Goal: Leave review/rating

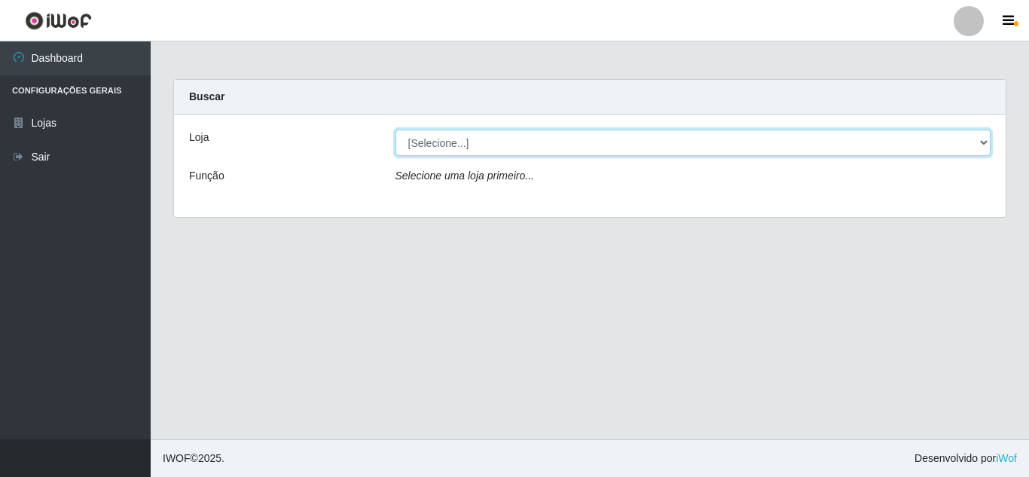
click at [523, 142] on select "[Selecione...] Rede Compras Supermercados - LOJA 5" at bounding box center [693, 143] width 596 height 26
select select "397"
click at [395, 130] on select "[Selecione...] Rede Compras Supermercados - LOJA 5" at bounding box center [693, 143] width 596 height 26
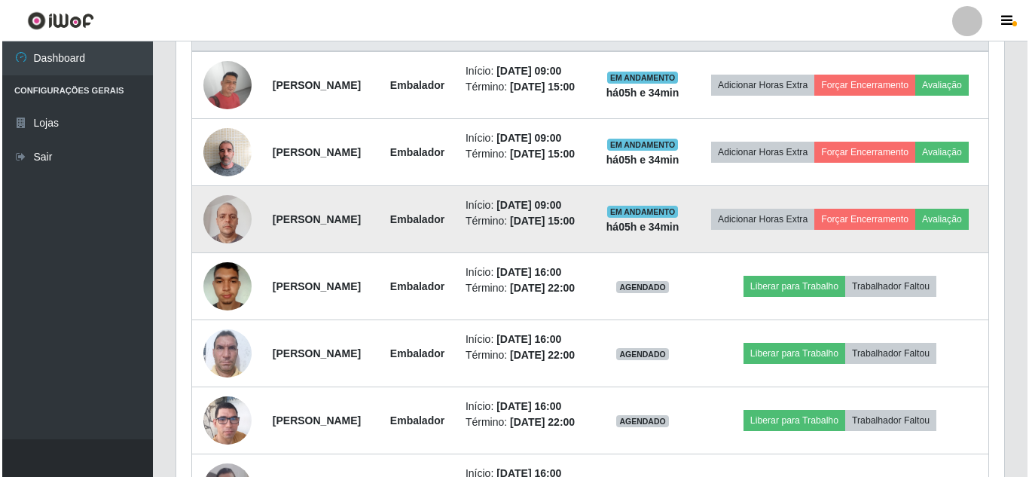
scroll to position [538, 0]
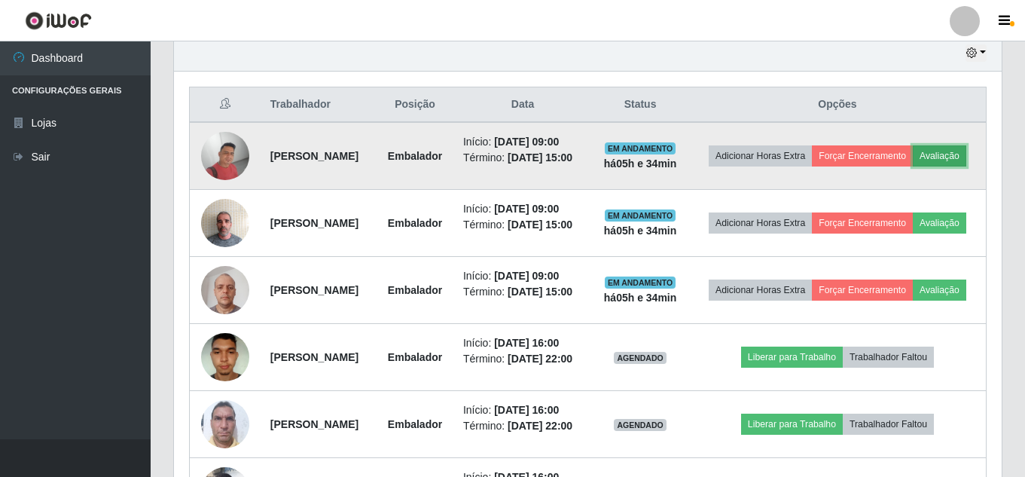
click at [913, 166] on button "Avaliação" at bounding box center [939, 155] width 53 height 21
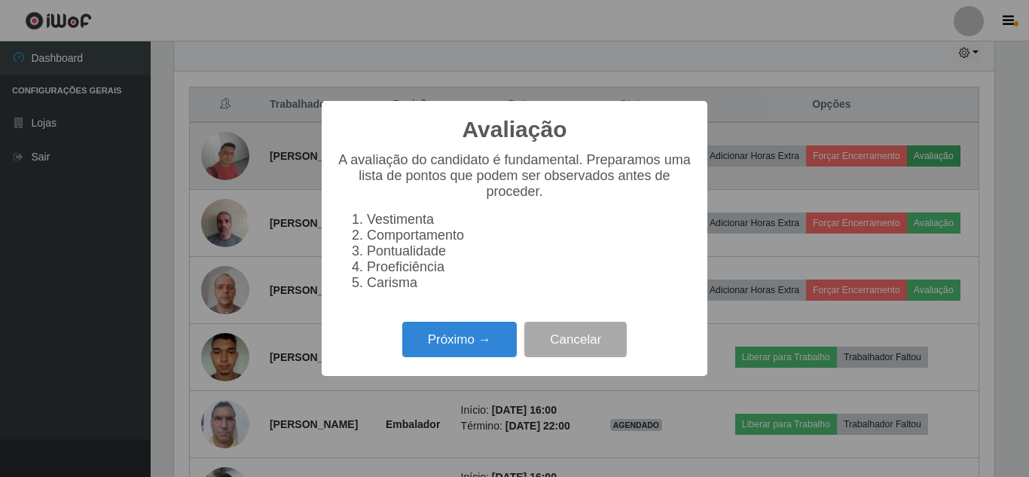
scroll to position [312, 820]
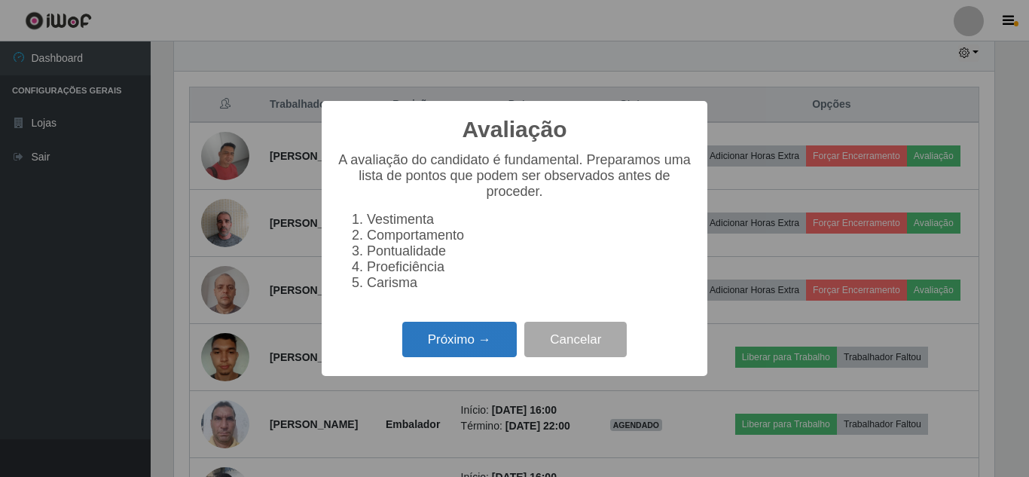
click at [471, 344] on button "Próximo →" at bounding box center [459, 339] width 114 height 35
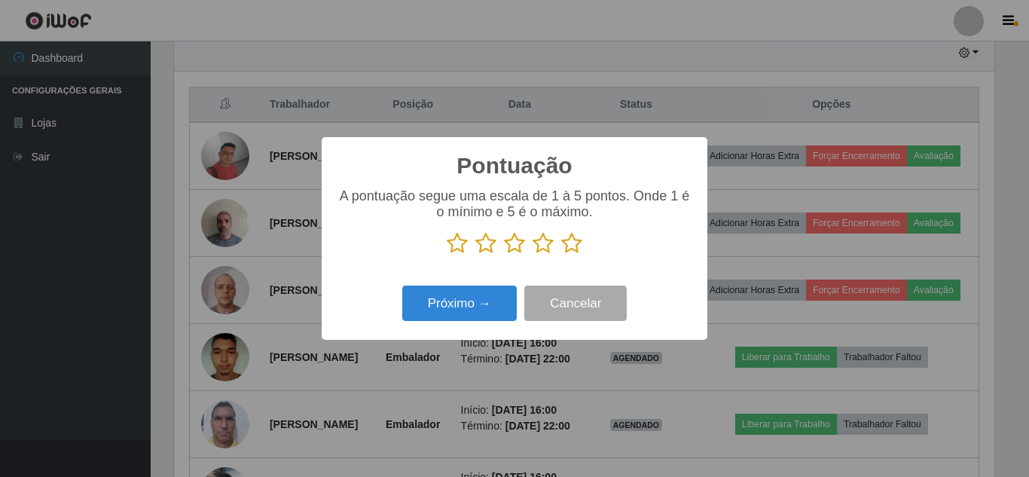
click at [574, 243] on icon at bounding box center [571, 243] width 21 height 23
click at [561, 255] on input "radio" at bounding box center [561, 255] width 0 height 0
click at [495, 287] on div "Próximo → Cancelar" at bounding box center [514, 303] width 355 height 43
click at [494, 287] on div "Próximo → Cancelar" at bounding box center [514, 303] width 355 height 43
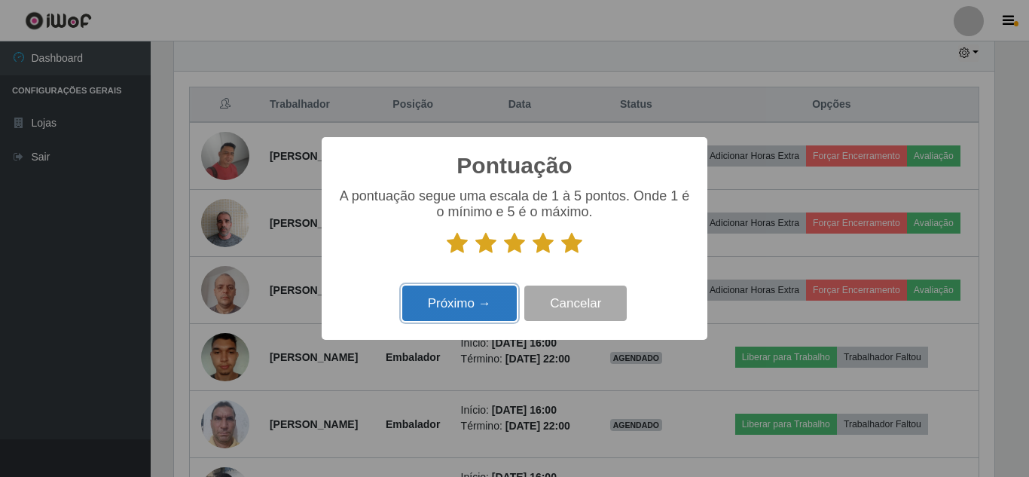
click at [492, 292] on button "Próximo →" at bounding box center [459, 302] width 114 height 35
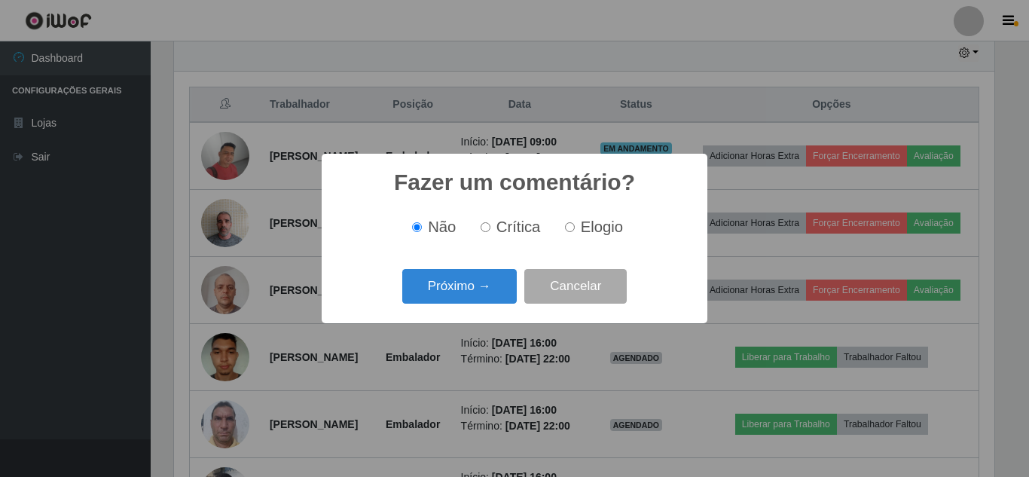
click at [492, 292] on button "Próximo →" at bounding box center [459, 286] width 114 height 35
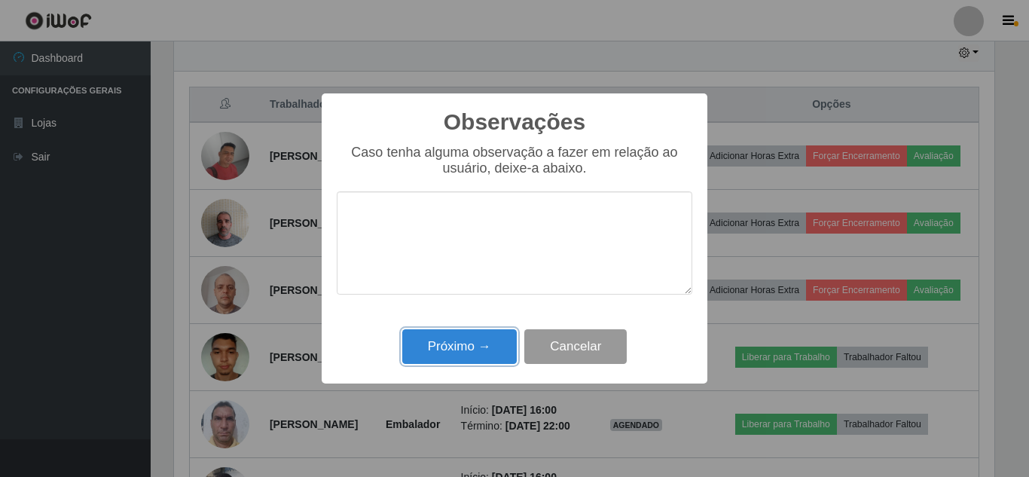
drag, startPoint x: 494, startPoint y: 340, endPoint x: 526, endPoint y: 333, distance: 32.5
click at [496, 341] on button "Próximo →" at bounding box center [459, 346] width 114 height 35
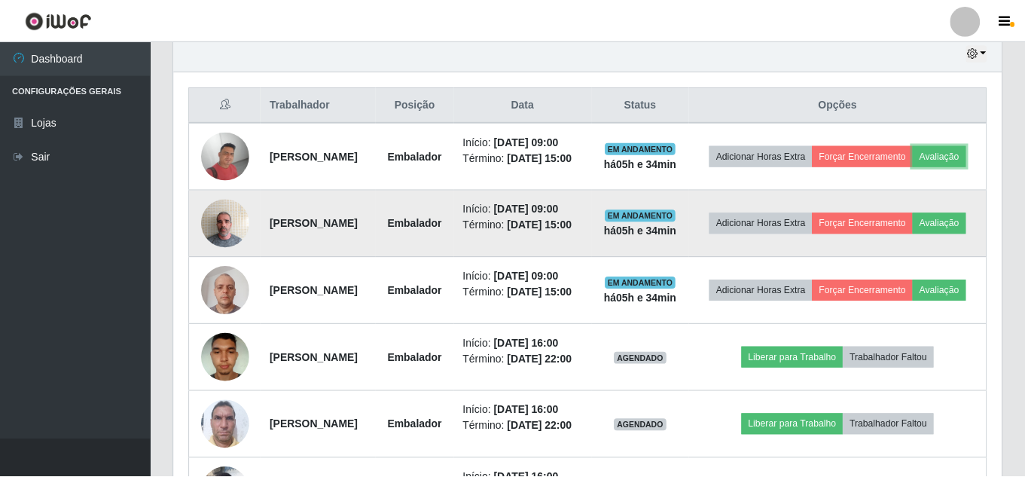
scroll to position [312, 828]
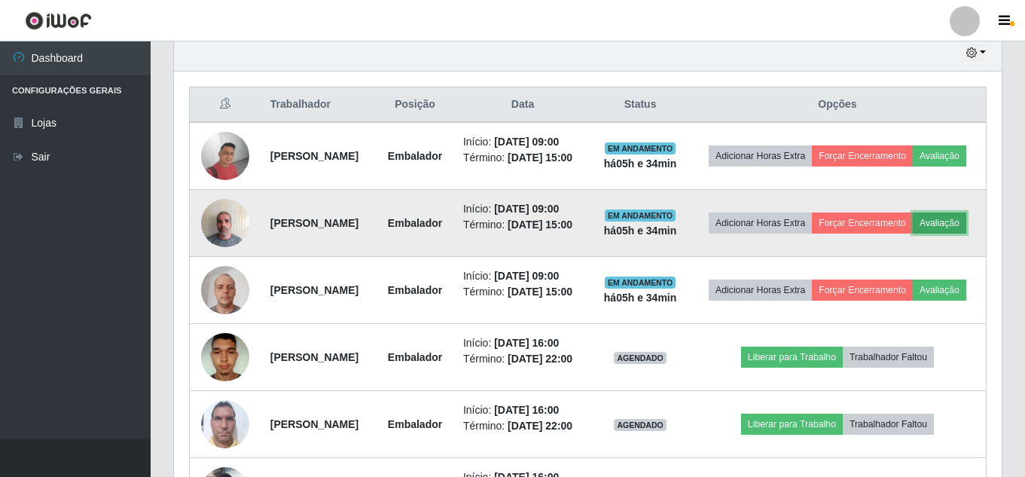
click at [913, 233] on button "Avaliação" at bounding box center [939, 222] width 53 height 21
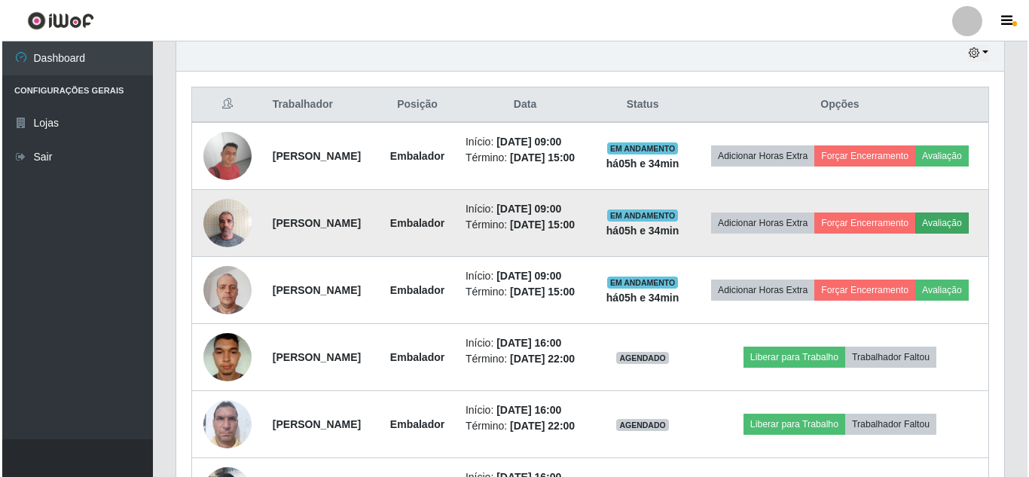
scroll to position [312, 820]
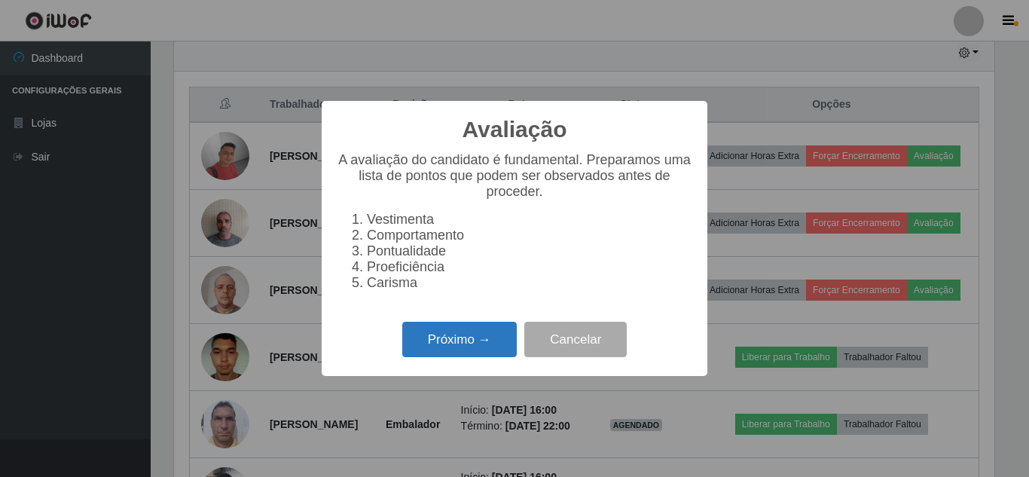
click at [435, 341] on button "Próximo →" at bounding box center [459, 339] width 114 height 35
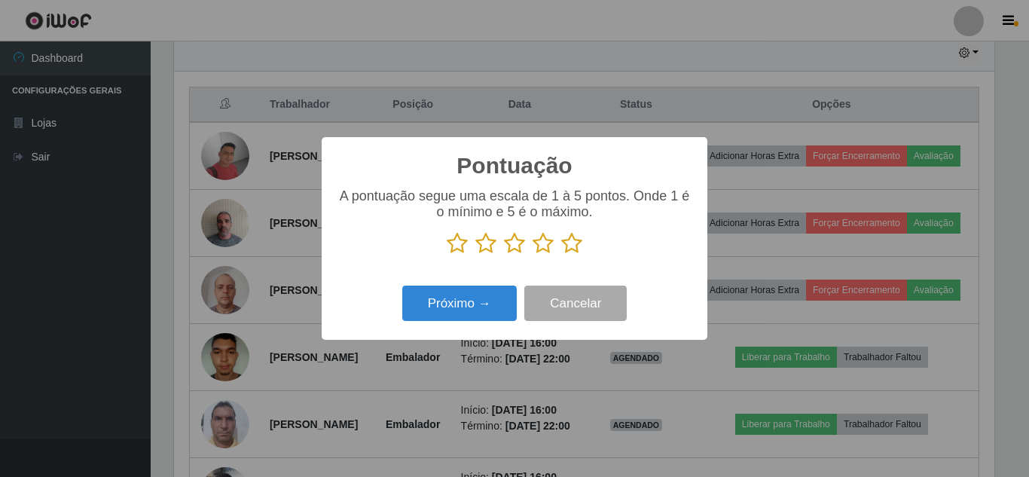
drag, startPoint x: 568, startPoint y: 241, endPoint x: 523, endPoint y: 280, distance: 59.8
click at [568, 242] on icon at bounding box center [571, 243] width 21 height 23
click at [561, 255] on input "radio" at bounding box center [561, 255] width 0 height 0
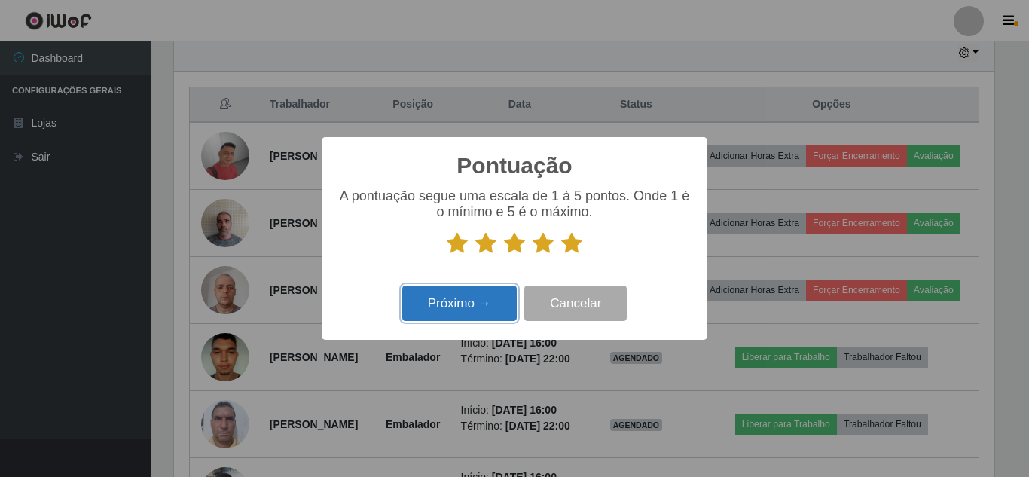
click at [499, 300] on button "Próximo →" at bounding box center [459, 302] width 114 height 35
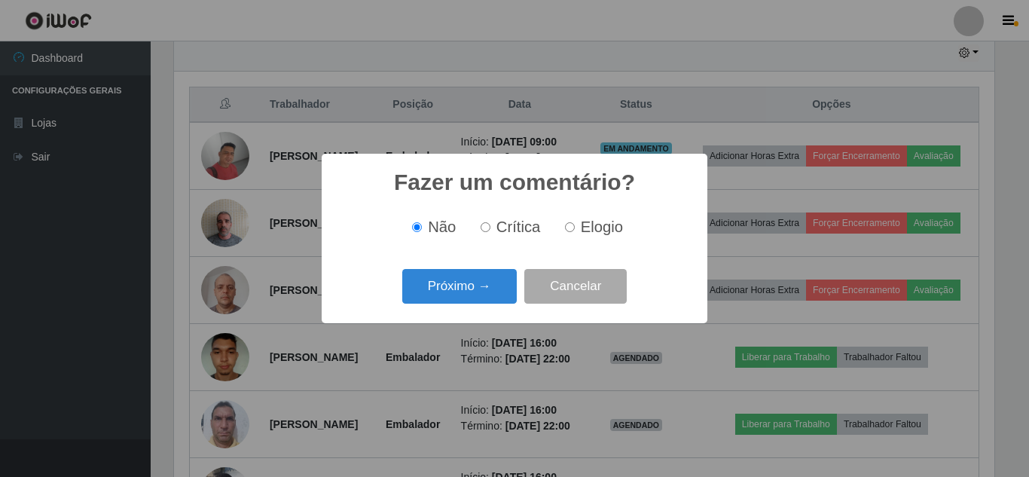
click at [499, 300] on button "Próximo →" at bounding box center [459, 286] width 114 height 35
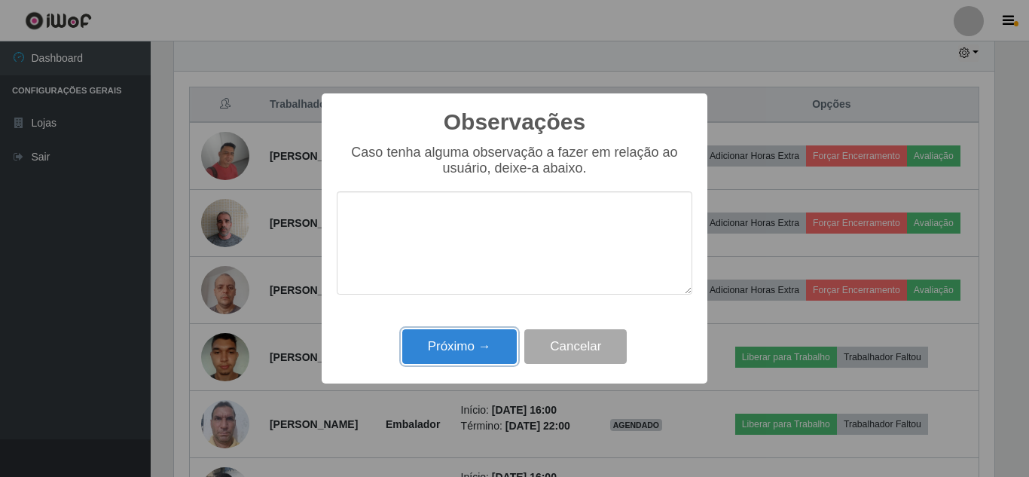
drag, startPoint x: 483, startPoint y: 343, endPoint x: 688, endPoint y: 328, distance: 206.1
click at [495, 346] on button "Próximo →" at bounding box center [459, 346] width 114 height 35
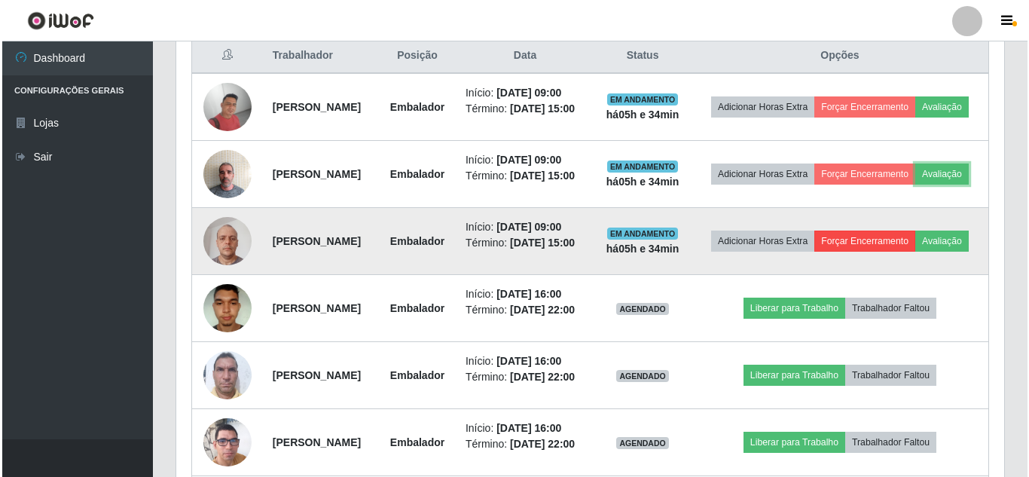
scroll to position [613, 0]
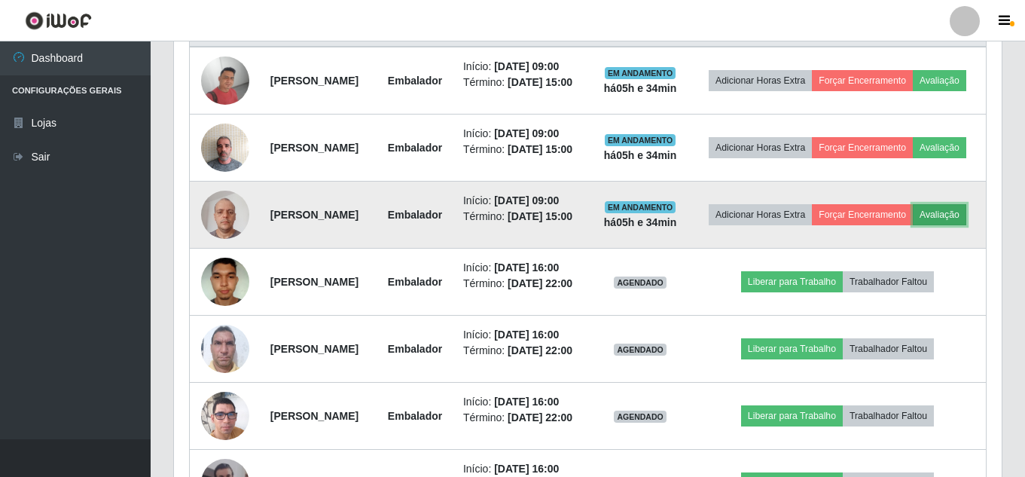
click at [913, 225] on button "Avaliação" at bounding box center [939, 214] width 53 height 21
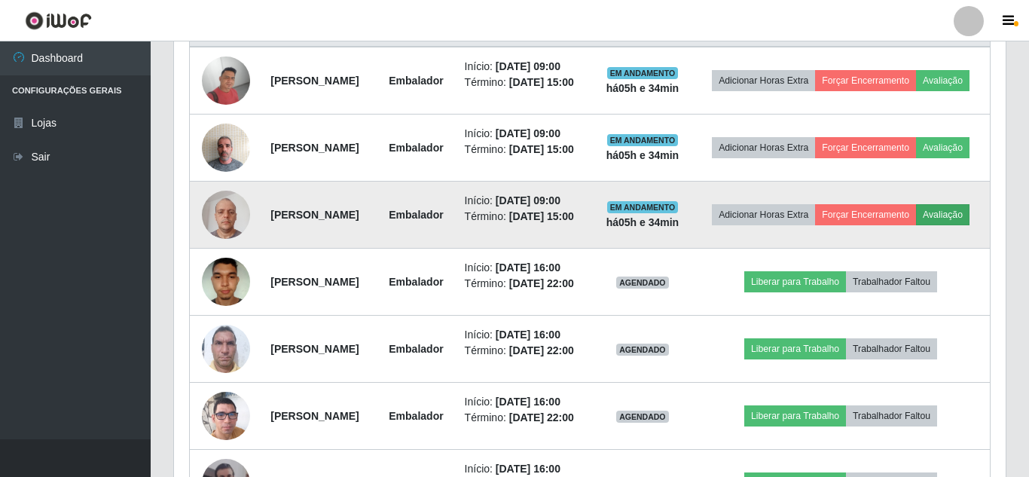
scroll to position [312, 820]
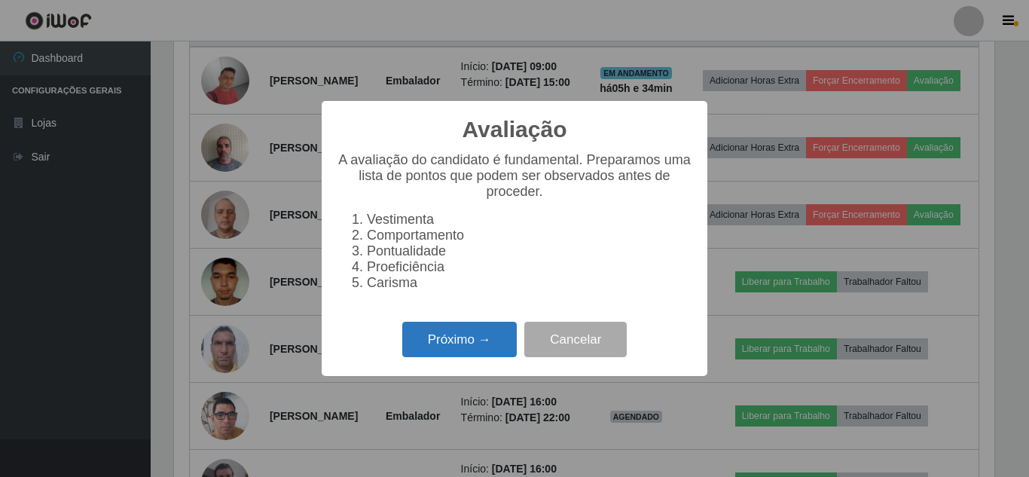
click at [437, 351] on button "Próximo →" at bounding box center [459, 339] width 114 height 35
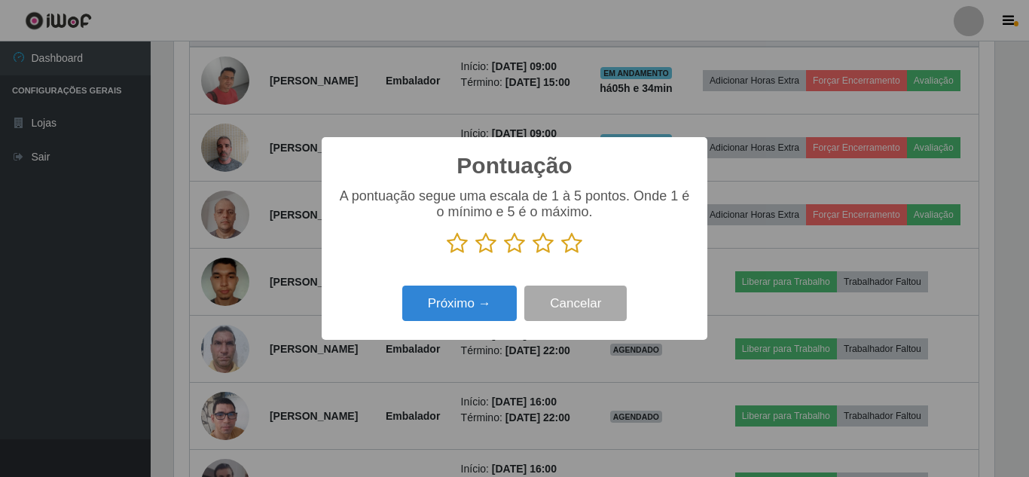
drag, startPoint x: 567, startPoint y: 248, endPoint x: 533, endPoint y: 270, distance: 40.3
click at [567, 249] on icon at bounding box center [571, 243] width 21 height 23
click at [561, 255] on input "radio" at bounding box center [561, 255] width 0 height 0
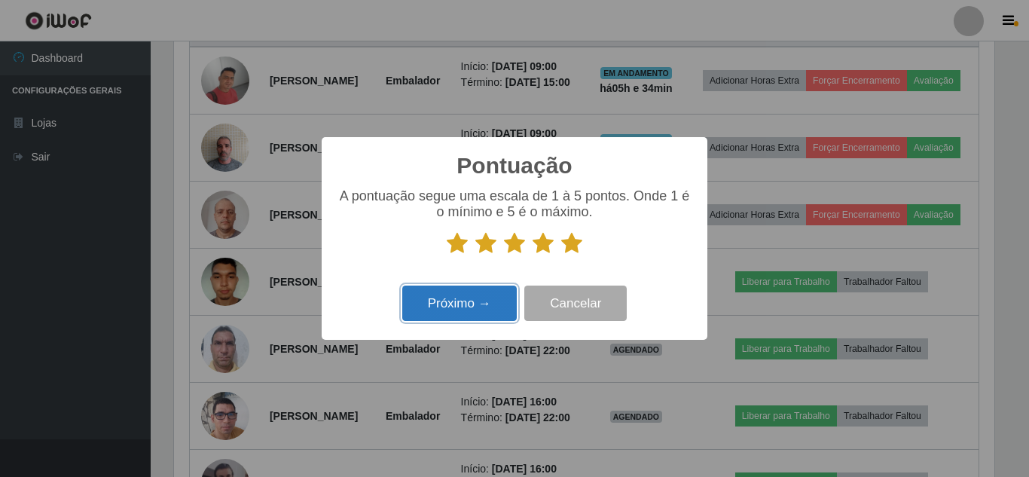
click at [480, 303] on button "Próximo →" at bounding box center [459, 302] width 114 height 35
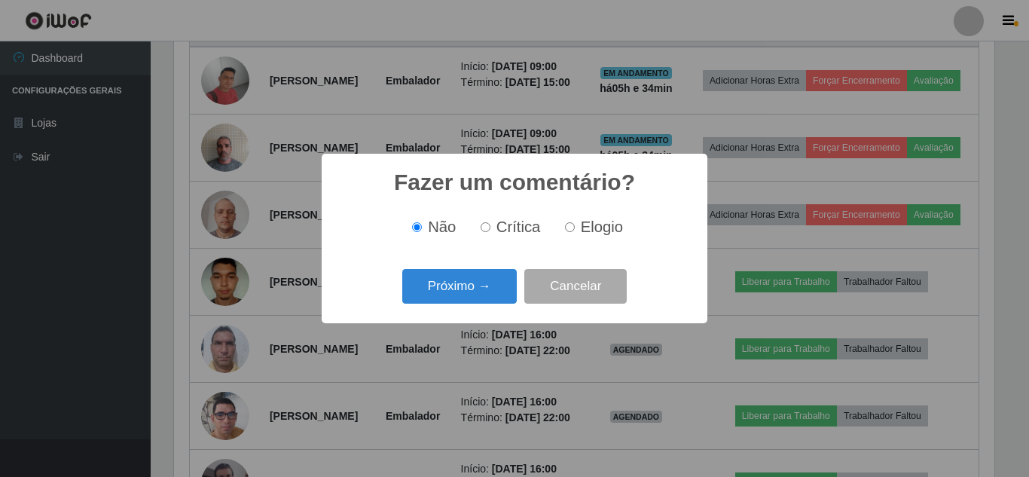
click at [480, 303] on button "Próximo →" at bounding box center [459, 286] width 114 height 35
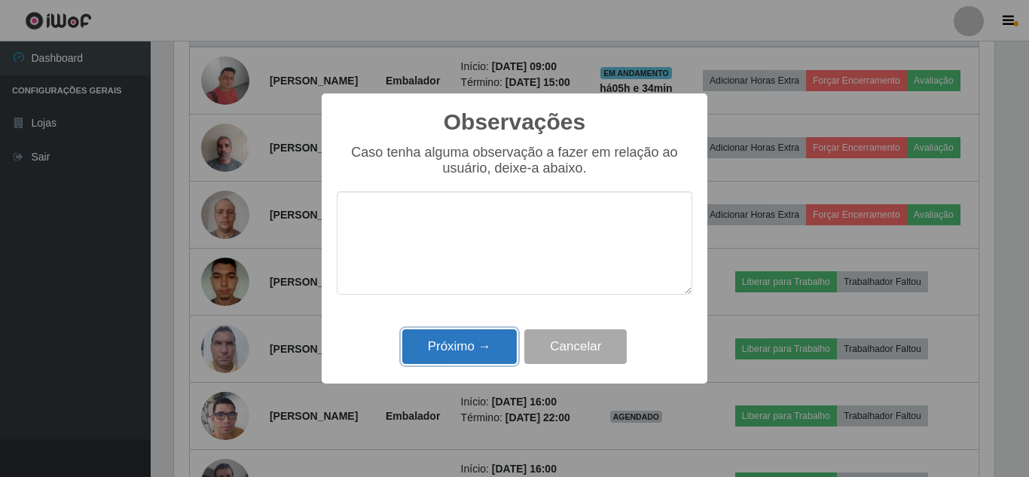
click at [482, 353] on button "Próximo →" at bounding box center [459, 346] width 114 height 35
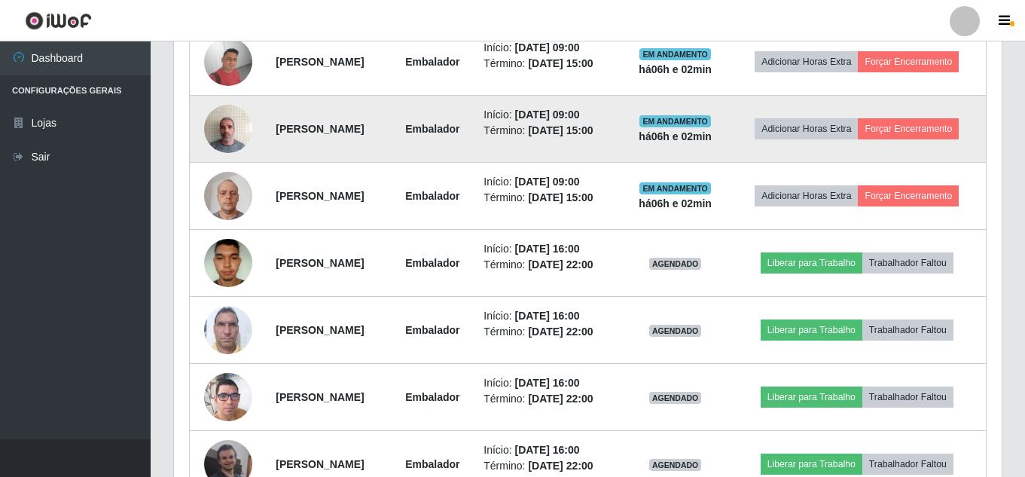
scroll to position [605, 0]
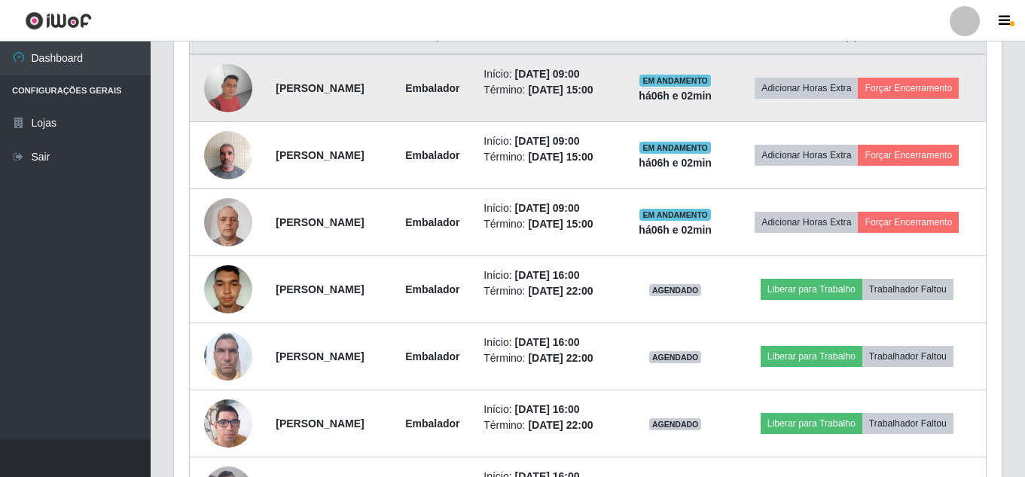
click at [239, 85] on img at bounding box center [228, 88] width 48 height 48
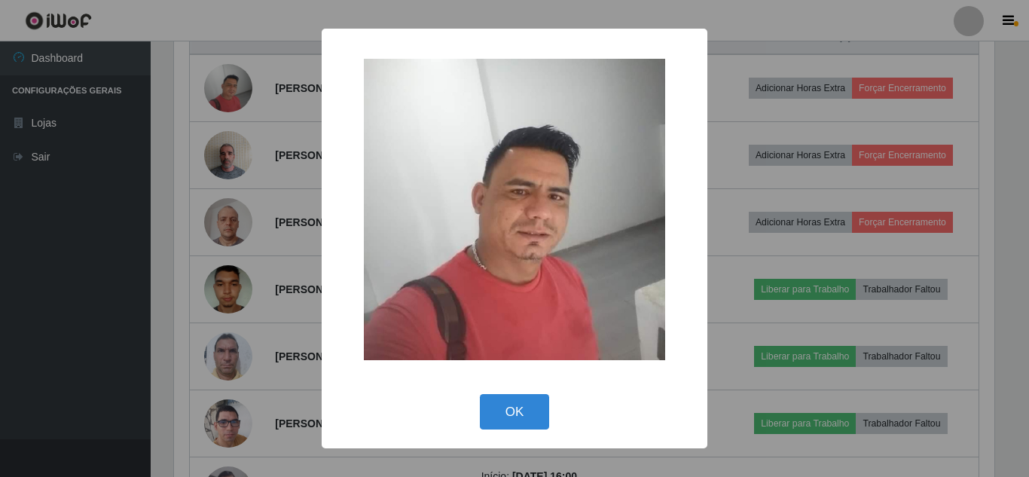
click at [274, 158] on div "× OK Cancel" at bounding box center [514, 238] width 1029 height 477
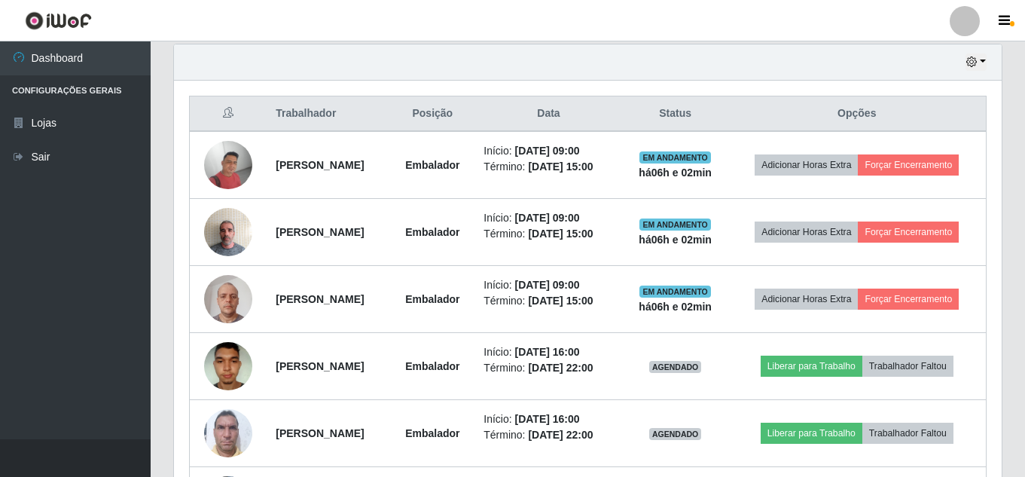
scroll to position [502, 0]
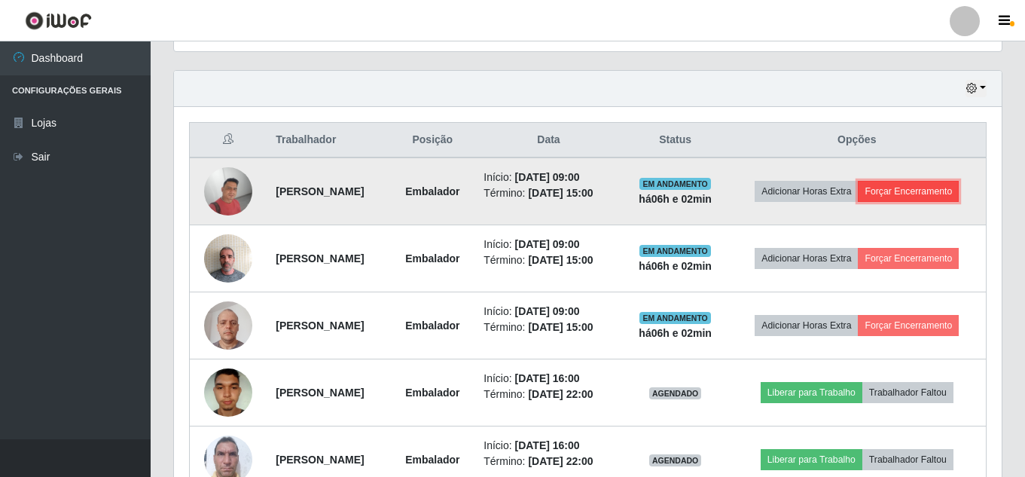
click at [893, 202] on button "Forçar Encerramento" at bounding box center [908, 191] width 101 height 21
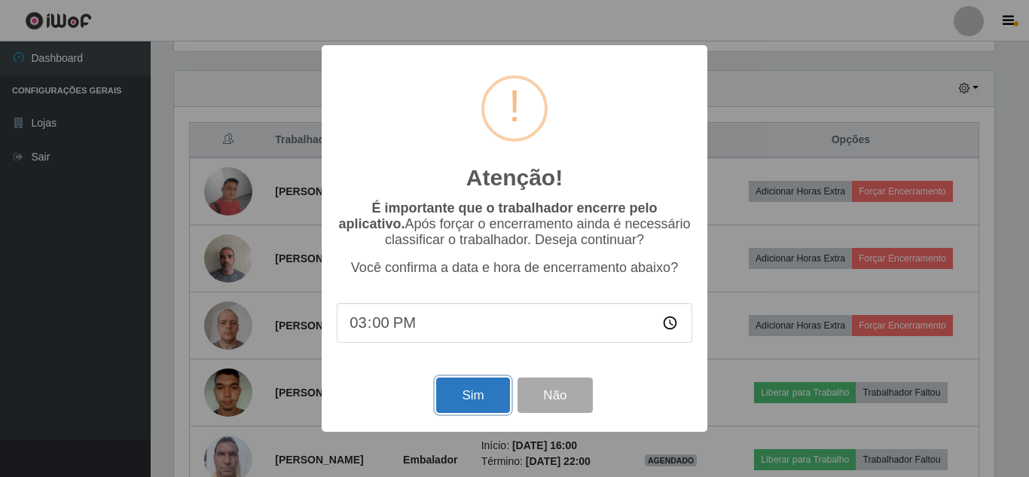
click at [486, 393] on button "Sim" at bounding box center [472, 394] width 73 height 35
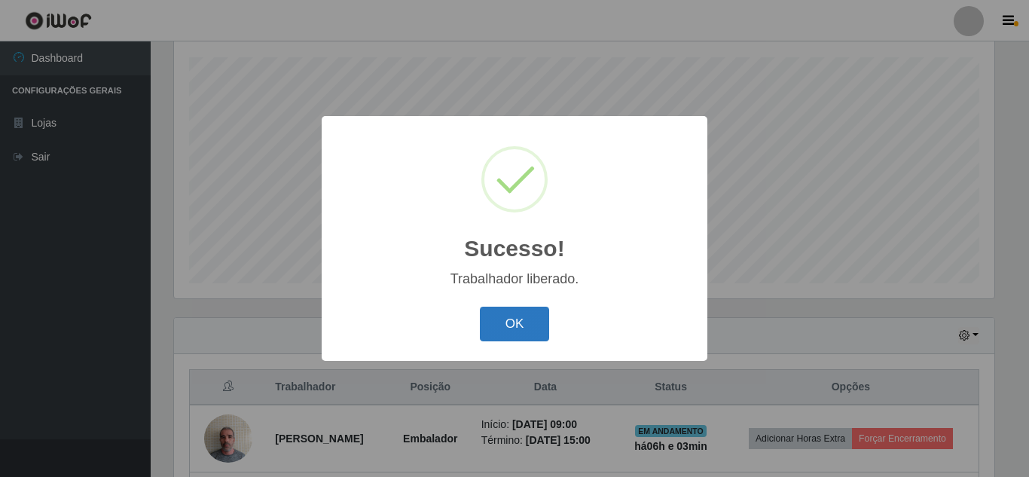
click at [526, 312] on button "OK" at bounding box center [515, 323] width 70 height 35
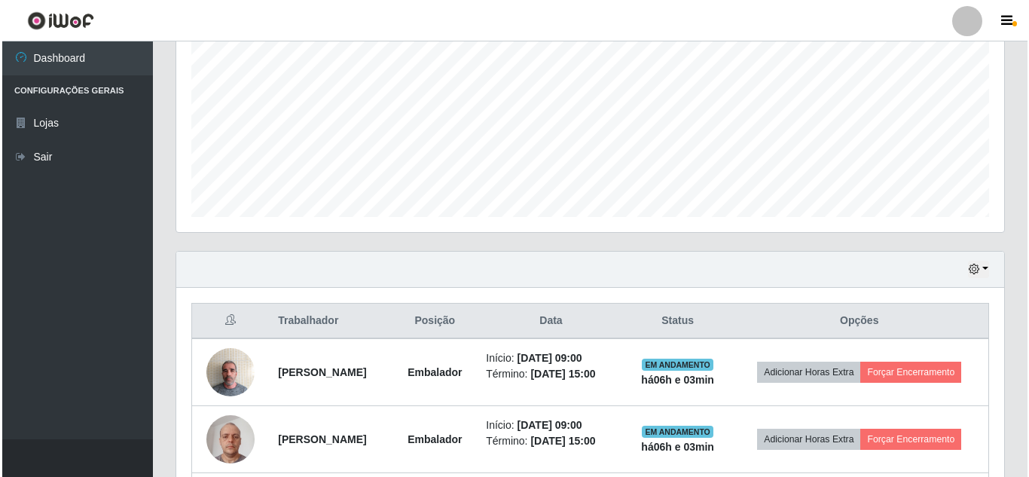
scroll to position [406, 0]
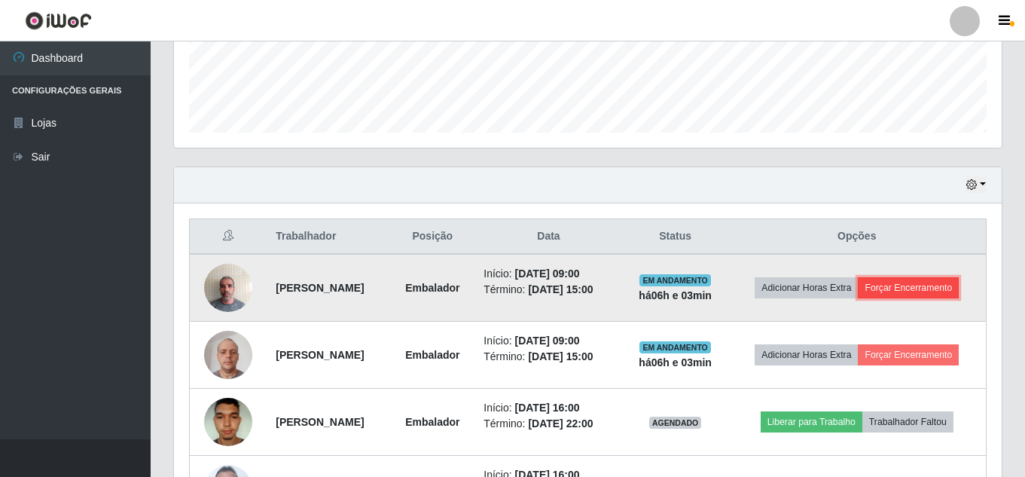
click at [869, 298] on button "Forçar Encerramento" at bounding box center [908, 287] width 101 height 21
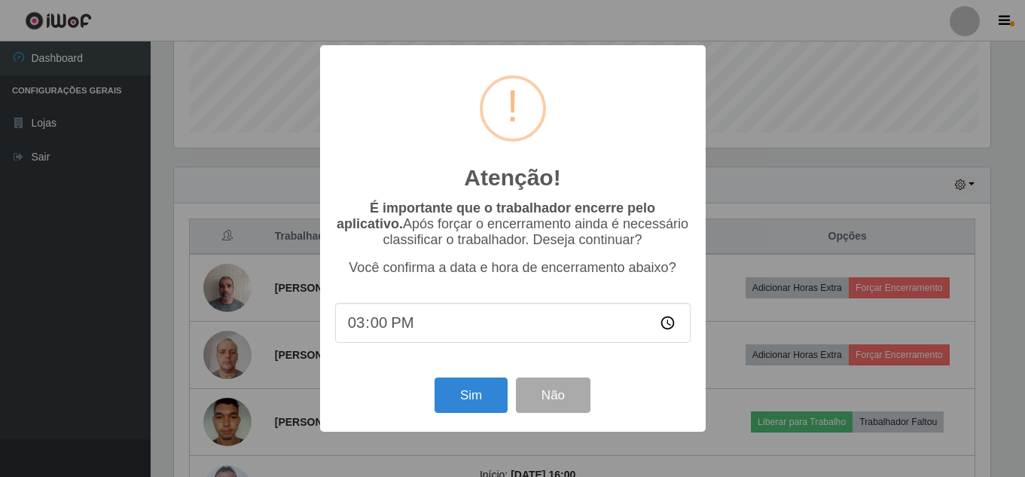
scroll to position [312, 820]
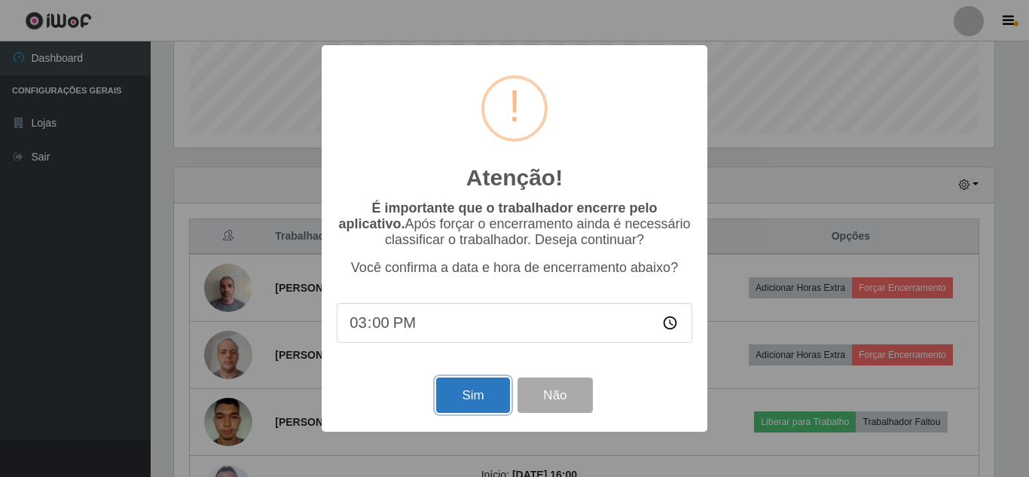
click at [483, 389] on button "Sim" at bounding box center [472, 394] width 73 height 35
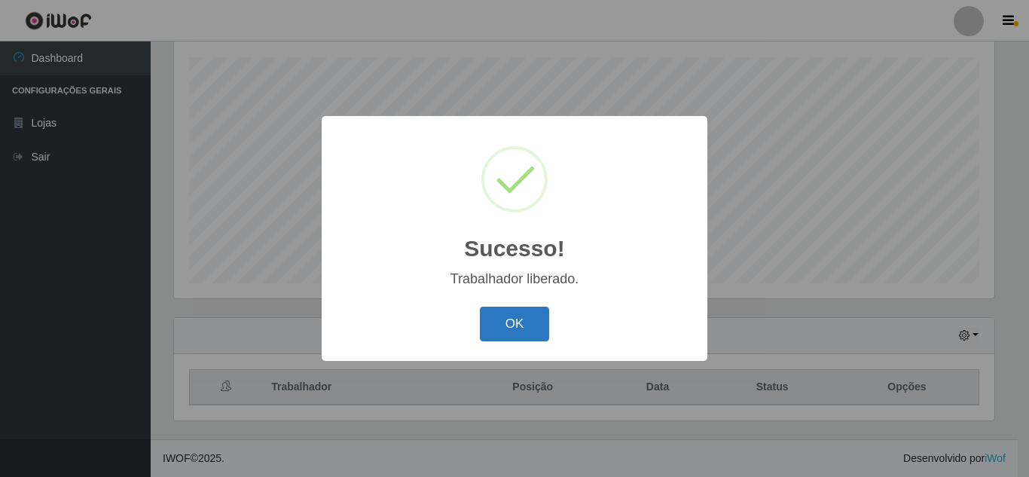
click at [541, 315] on button "OK" at bounding box center [515, 323] width 70 height 35
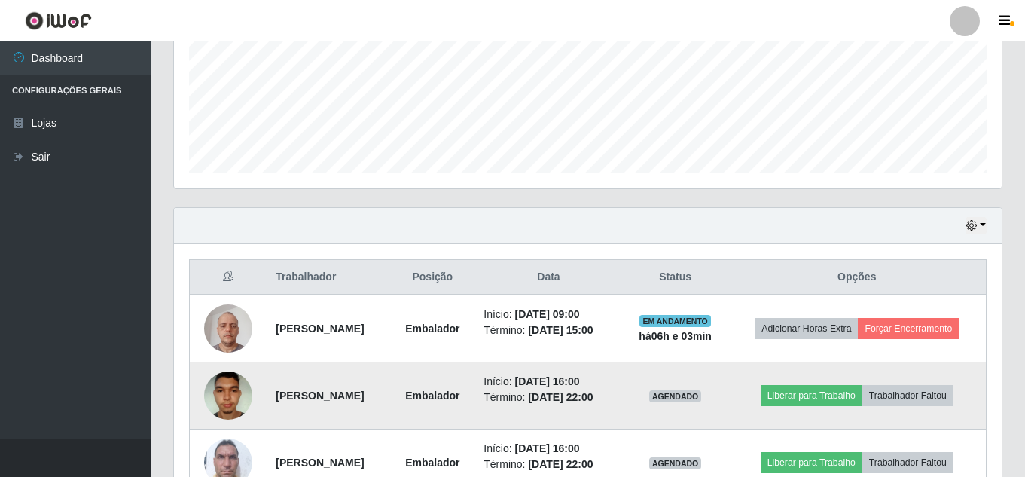
scroll to position [481, 0]
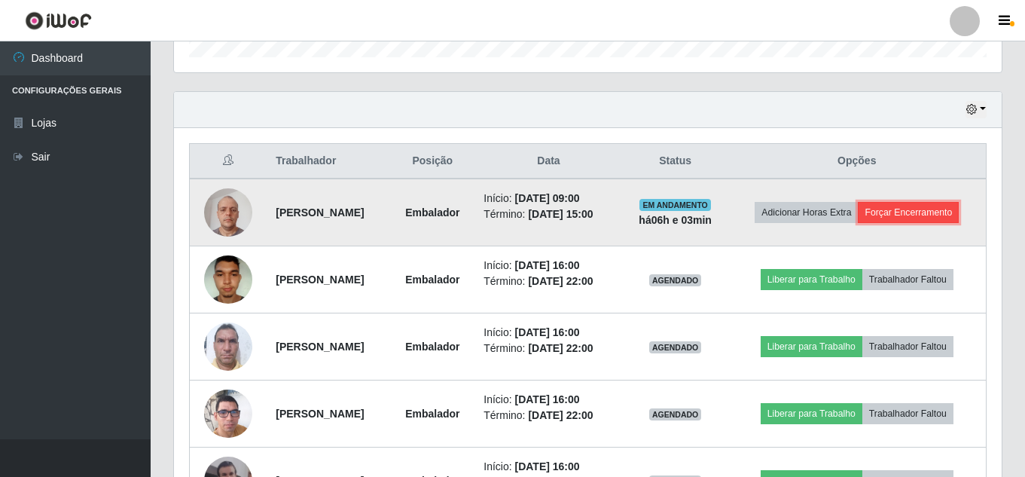
click at [858, 223] on button "Forçar Encerramento" at bounding box center [908, 212] width 101 height 21
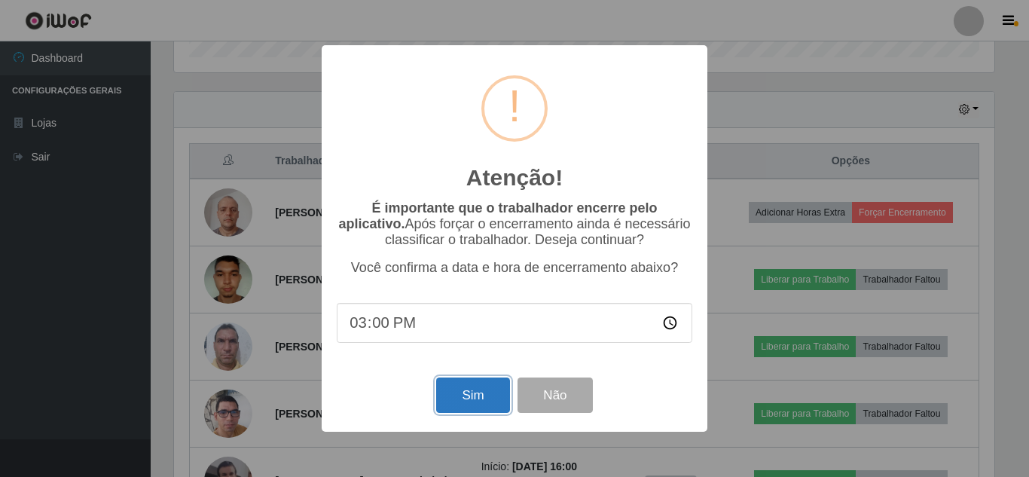
drag, startPoint x: 478, startPoint y: 395, endPoint x: 489, endPoint y: 386, distance: 13.4
click at [480, 395] on button "Sim" at bounding box center [472, 394] width 73 height 35
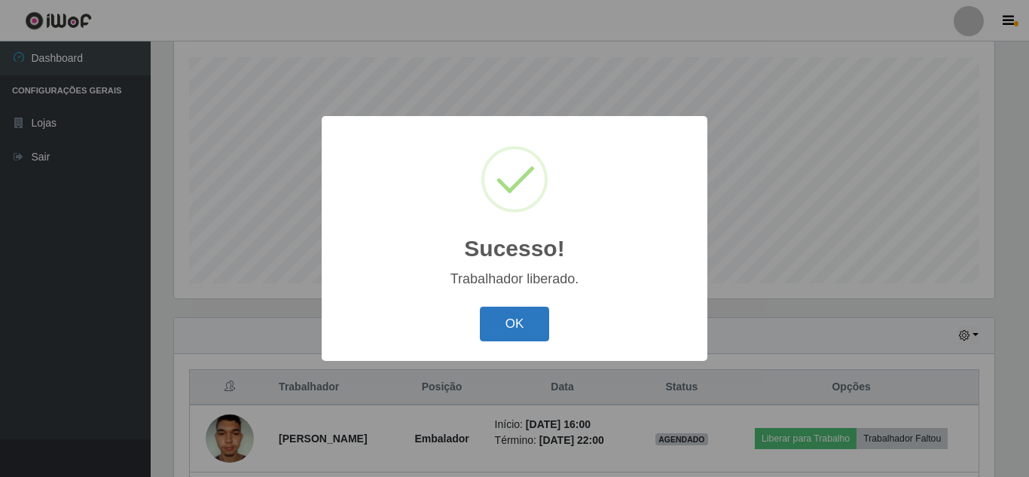
click at [518, 312] on button "OK" at bounding box center [515, 323] width 70 height 35
